Goal: Task Accomplishment & Management: Use online tool/utility

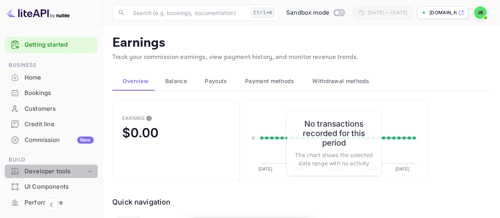
drag, startPoint x: 0, startPoint y: 0, endPoint x: 74, endPoint y: 167, distance: 182.8
click at [74, 167] on div "Developer tools" at bounding box center [55, 171] width 61 height 9
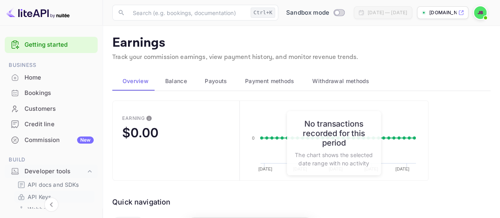
click at [73, 195] on link "API Keys" at bounding box center [54, 197] width 74 height 8
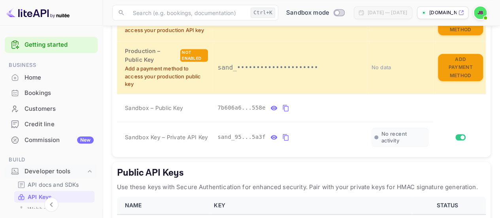
scroll to position [229, 0]
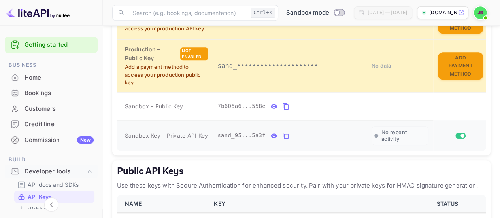
click at [483, 147] on td "private api keys table" at bounding box center [459, 135] width 53 height 30
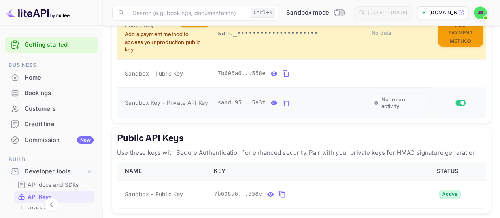
scroll to position [260, 0]
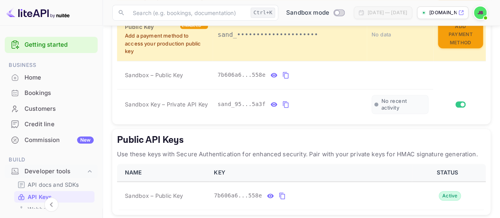
click at [492, 119] on main "API Keys Create and manage your API keys for secure access to liteAPI endpoints…" at bounding box center [301, 8] width 397 height 487
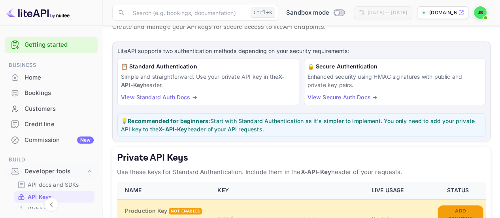
scroll to position [30, 0]
click at [172, 95] on link "View Standard Auth Docs →" at bounding box center [159, 96] width 76 height 7
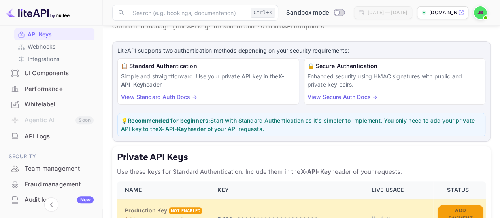
scroll to position [168, 0]
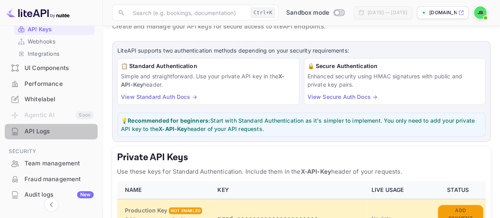
click at [68, 132] on div "API Logs" at bounding box center [59, 131] width 69 height 9
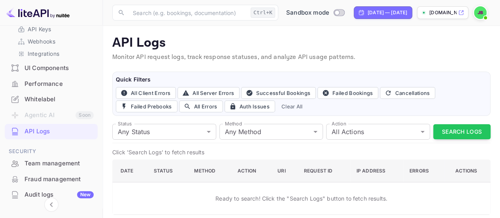
scroll to position [5, 0]
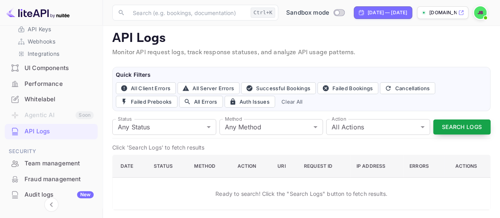
click at [462, 122] on button "Search Logs" at bounding box center [461, 126] width 57 height 15
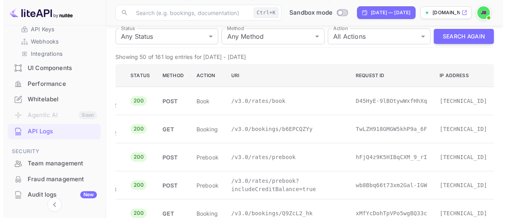
scroll to position [0, 0]
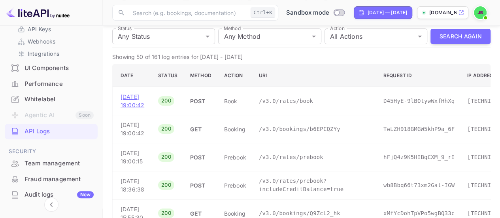
click at [138, 102] on p "[DATE] 19:00:42" at bounding box center [133, 101] width 25 height 17
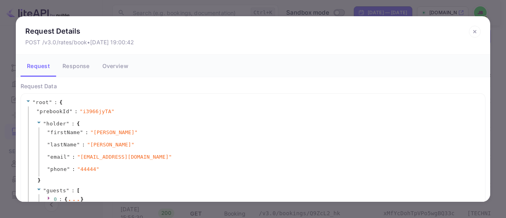
click at [76, 64] on button "Response" at bounding box center [76, 66] width 40 height 22
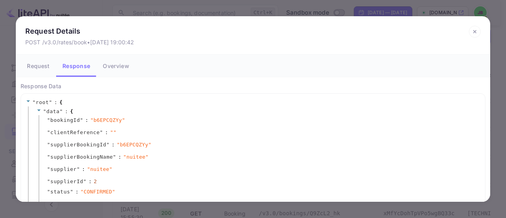
click at [112, 65] on button "Overview" at bounding box center [116, 66] width 39 height 22
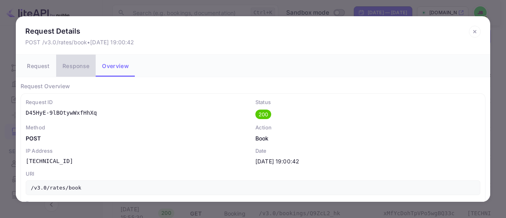
click at [76, 70] on button "Response" at bounding box center [76, 66] width 40 height 22
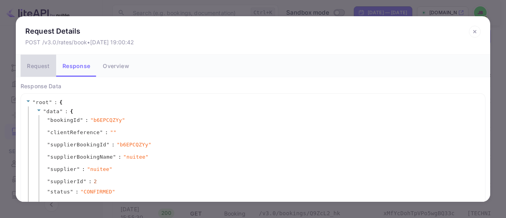
click at [36, 68] on button "Request" at bounding box center [39, 66] width 36 height 22
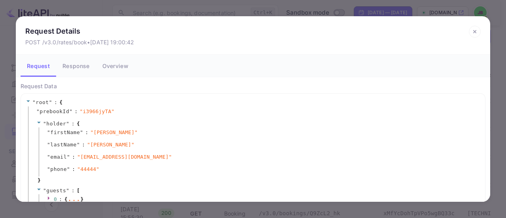
click at [476, 31] on icon at bounding box center [475, 32] width 12 height 12
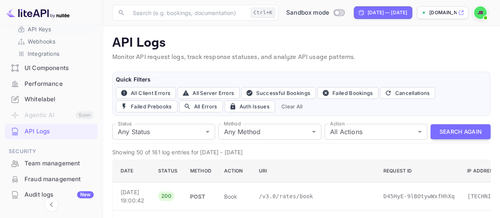
click at [60, 30] on link "API Keys" at bounding box center [54, 29] width 74 height 8
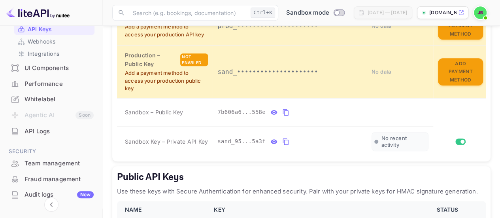
scroll to position [222, 0]
